Goal: Information Seeking & Learning: Compare options

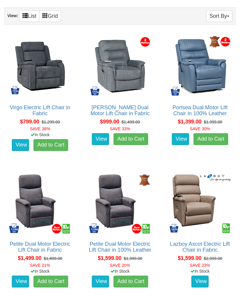
scroll to position [314, 0]
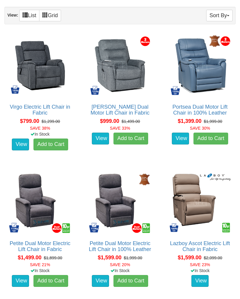
click at [214, 256] on del "$2,099.00" at bounding box center [213, 258] width 18 height 5
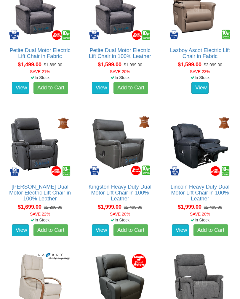
scroll to position [516, 0]
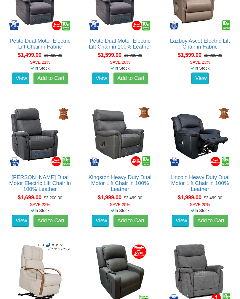
click at [124, 184] on link "Kingston Heavy Duty Dual Motor Lift Chair in 100% Leather" at bounding box center [120, 183] width 63 height 18
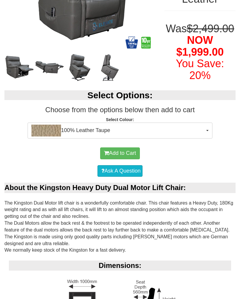
scroll to position [143, 0]
click at [207, 139] on button "100% Leather Taupe" at bounding box center [120, 131] width 185 height 16
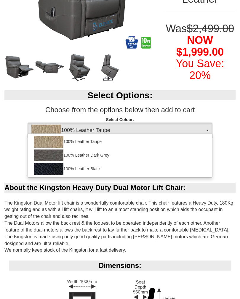
click at [240, 152] on div at bounding box center [120, 149] width 240 height 299
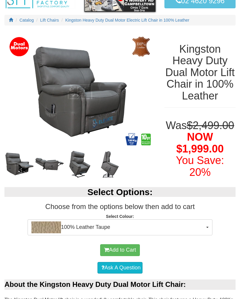
scroll to position [0, 0]
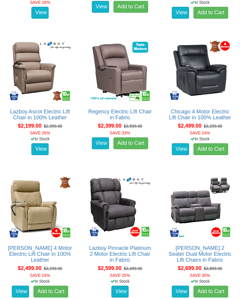
scroll to position [855, 0]
click at [120, 115] on link "Regency Electric Lift Chair in Fabric" at bounding box center [119, 115] width 63 height 12
